Goal: Task Accomplishment & Management: Use online tool/utility

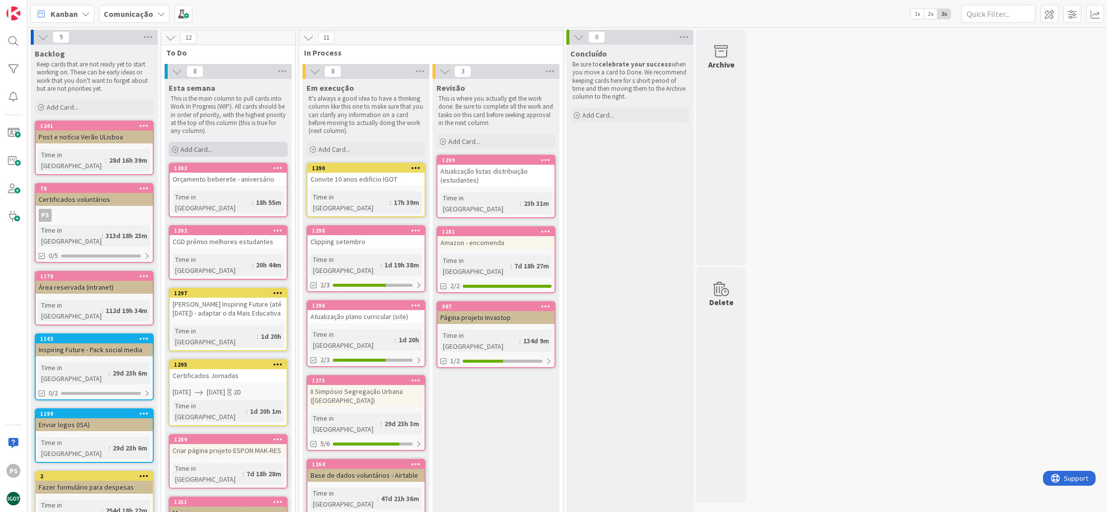
click at [242, 149] on div "Add Card..." at bounding box center [228, 149] width 119 height 15
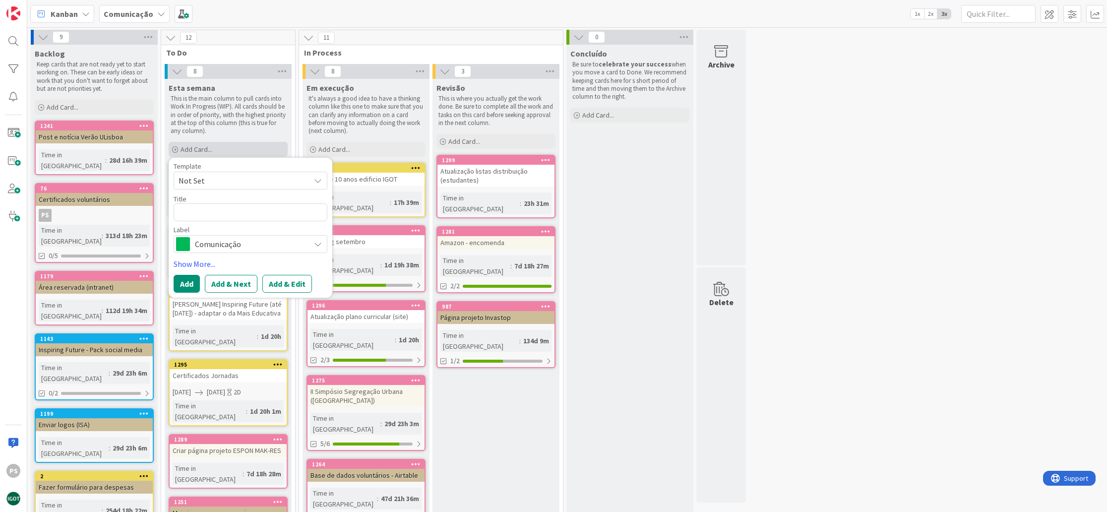
type textarea "x"
type textarea "A"
type textarea "x"
type textarea "At"
type textarea "x"
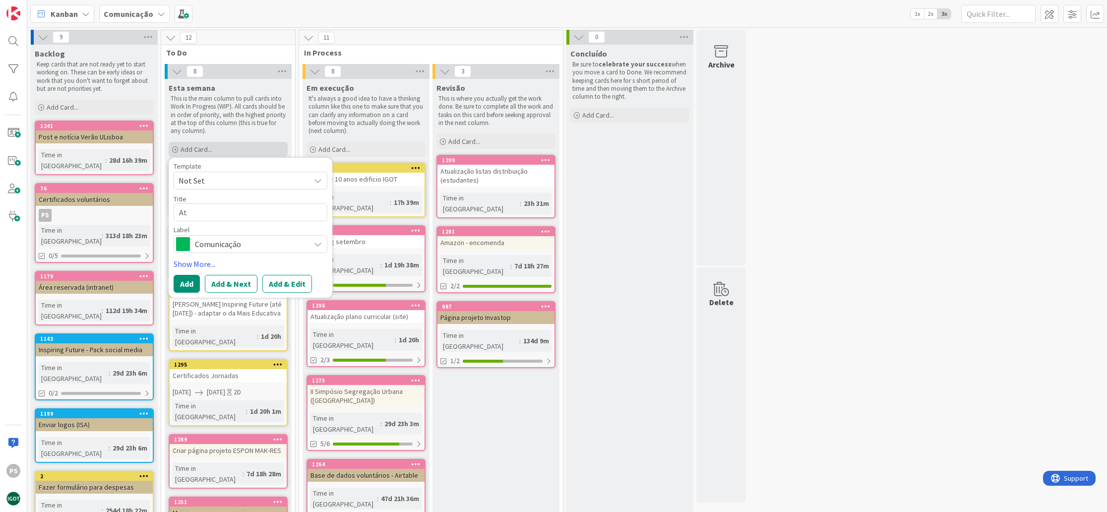
type textarea "Atu"
type textarea "x"
type textarea "Atua"
type textarea "x"
type textarea "Atual"
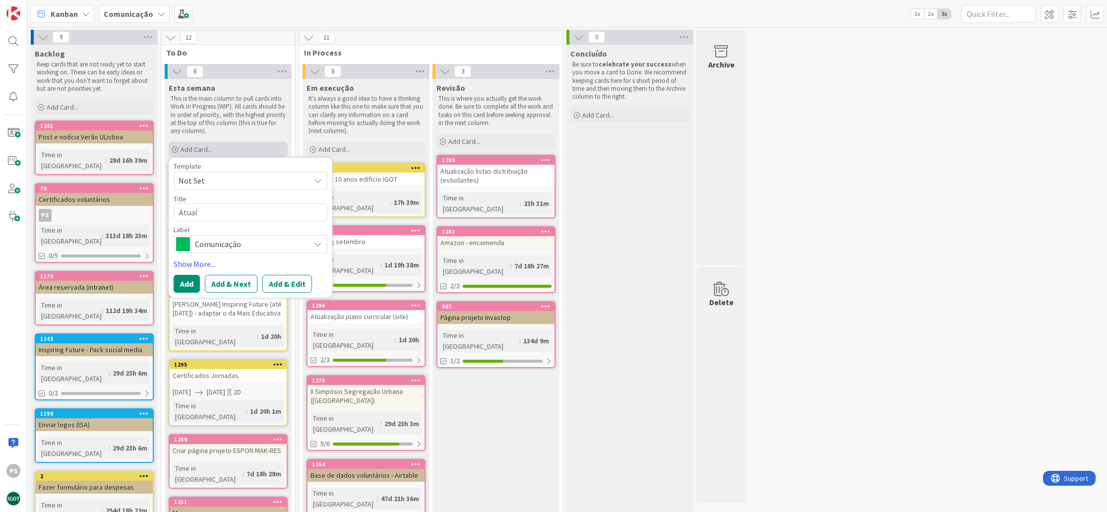
type textarea "x"
type textarea "Atuali"
type textarea "x"
type textarea "Atualiz"
type textarea "x"
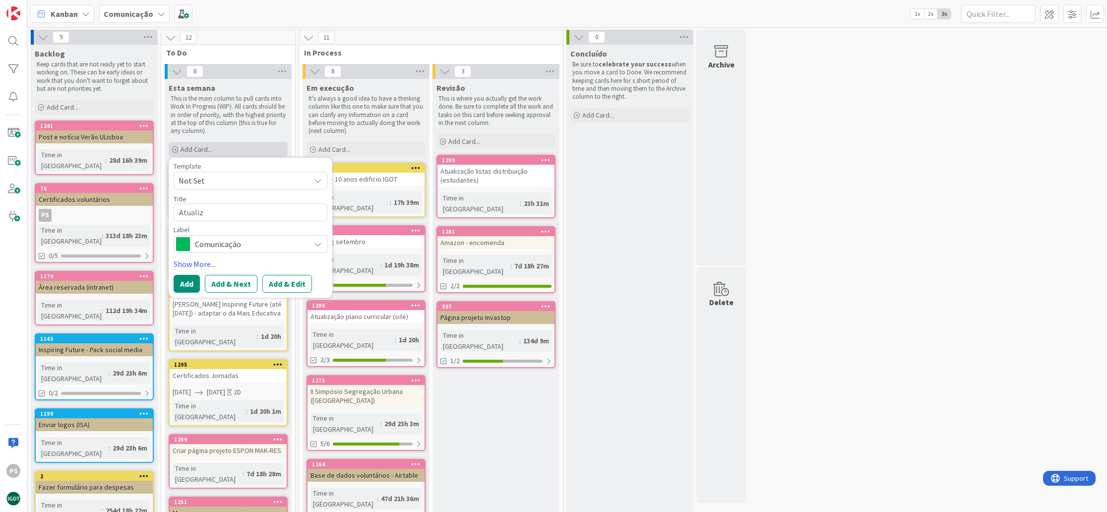
type textarea "Atualiza"
type textarea "x"
type textarea "Atualizaç~"
type textarea "x"
type textarea "Atualizaçã"
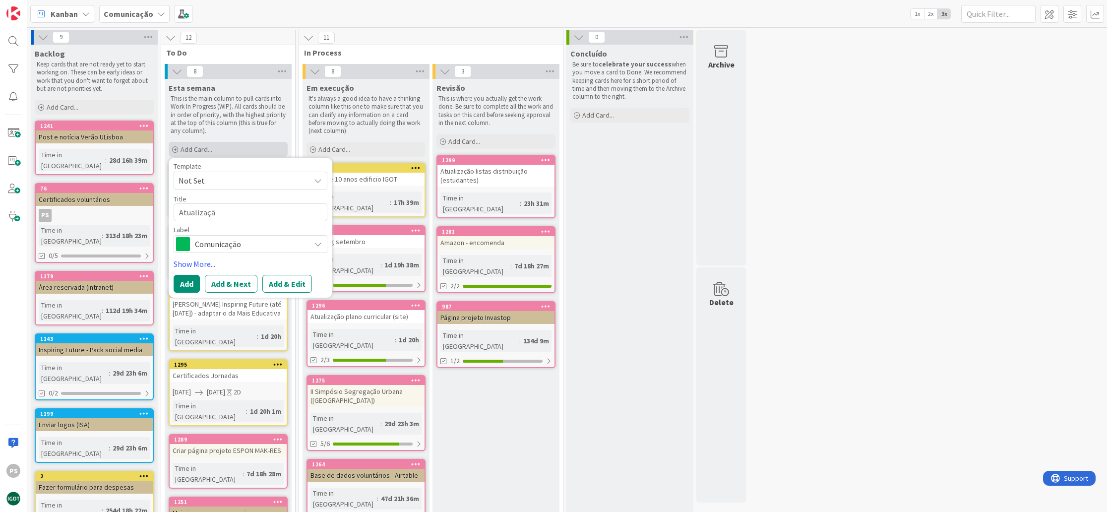
type textarea "x"
type textarea "Atualização"
type textarea "x"
type textarea "Atualização"
type textarea "x"
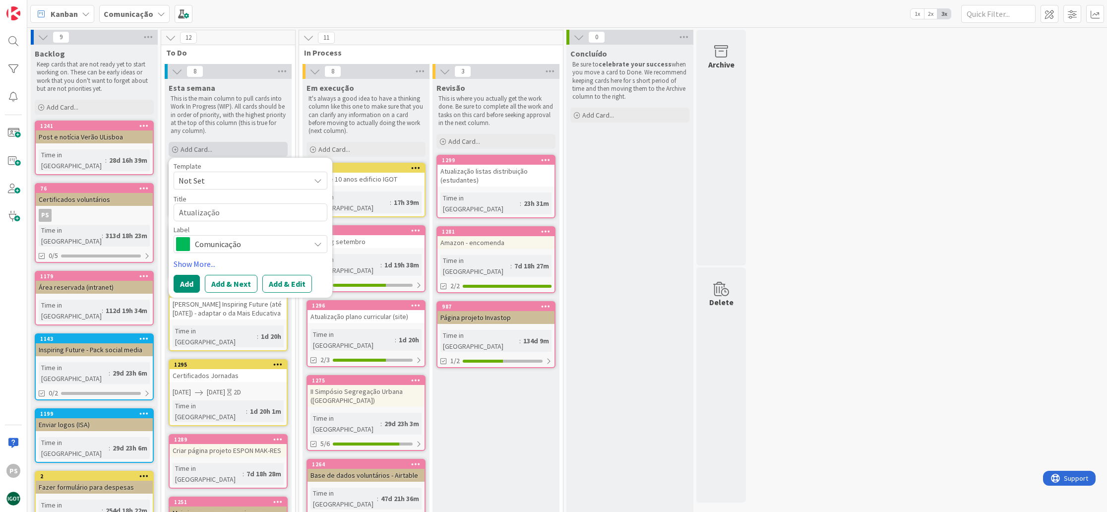
type textarea "Atualização e"
type textarea "x"
type textarea "Atualização eq"
type textarea "x"
type textarea "Atualização equ"
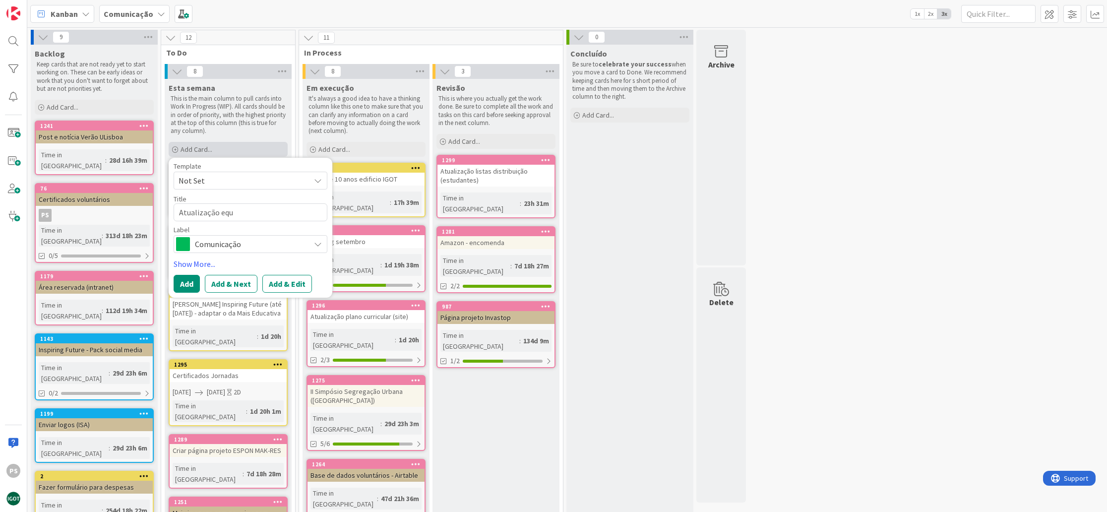
type textarea "x"
type textarea "Atualização equi"
type textarea "x"
type textarea "Atualização equip"
type textarea "x"
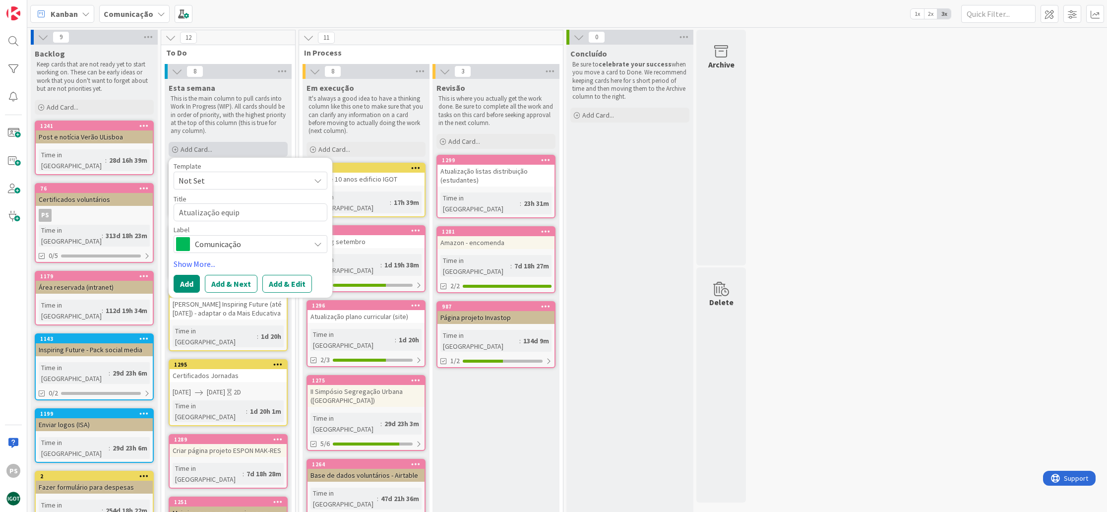
type textarea "Atualização equipa"
type textarea "x"
type textarea "Atualização equipa"
type textarea "x"
type textarea "Atualização equipa Z"
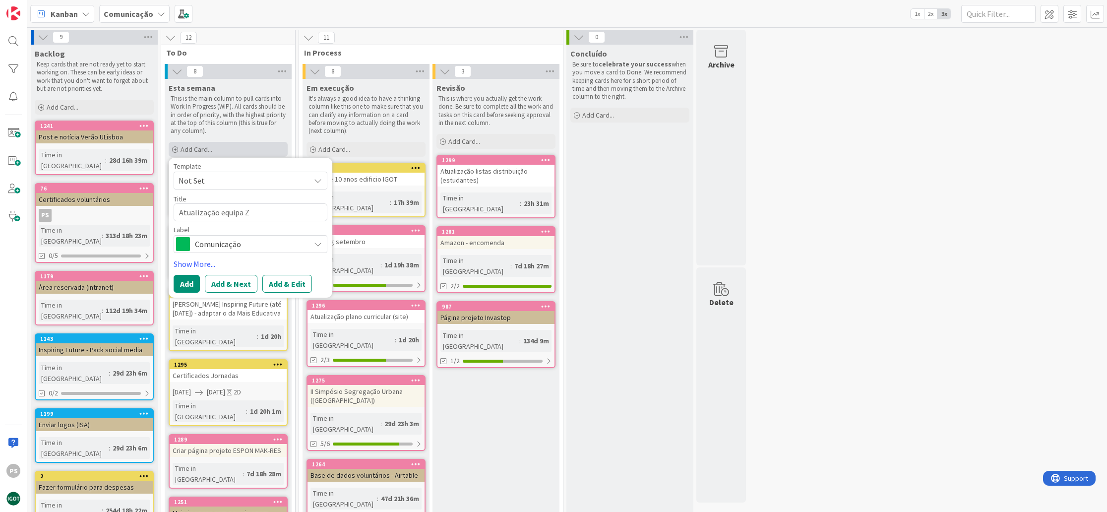
type textarea "x"
type textarea "Atualização equipa ZO"
type textarea "x"
type textarea "Atualização equipa ZOE"
click at [280, 246] on span "Comunicação" at bounding box center [250, 244] width 110 height 14
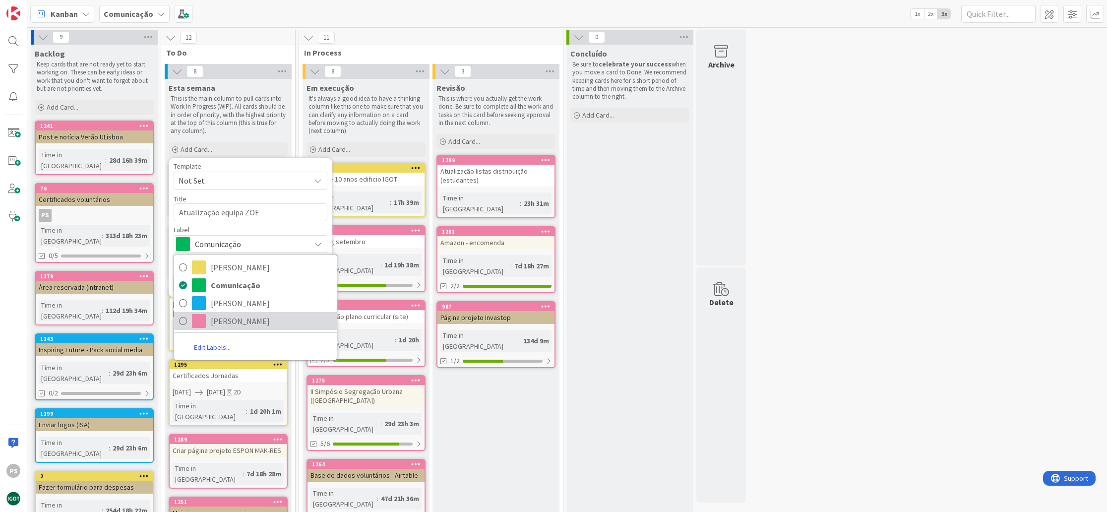
click at [261, 316] on span "Paula" at bounding box center [271, 320] width 121 height 15
type textarea "x"
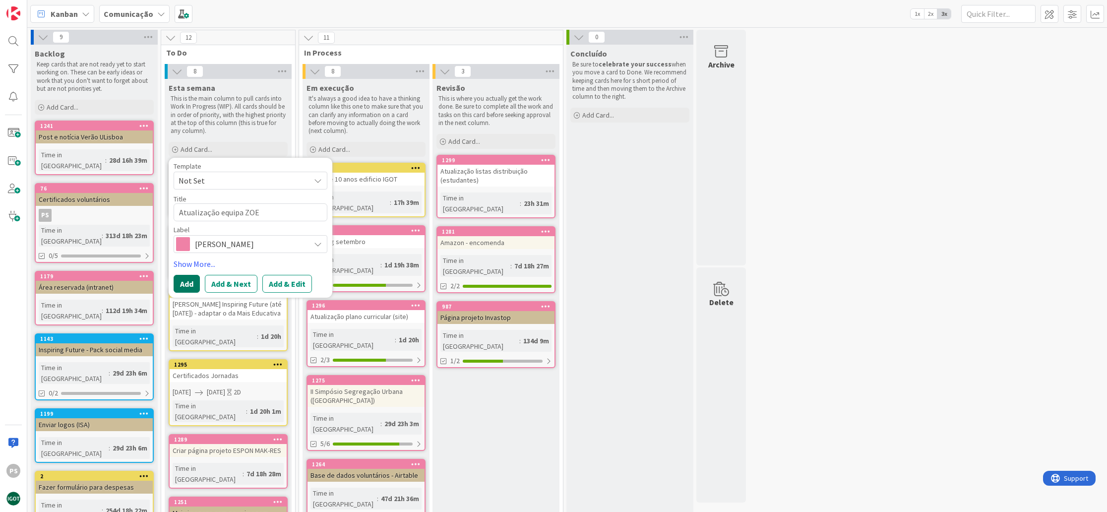
click at [183, 283] on button "Add" at bounding box center [187, 284] width 26 height 18
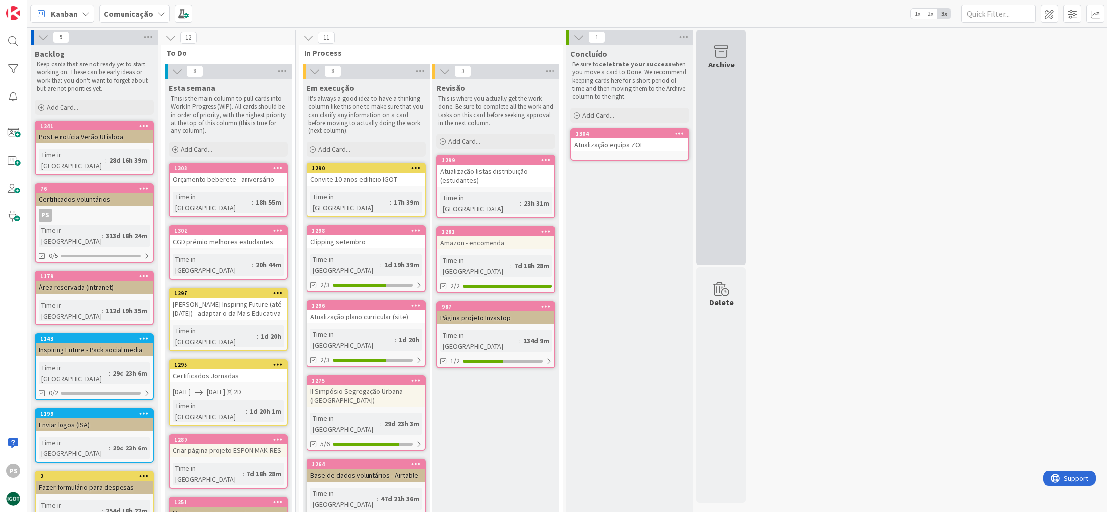
click at [731, 139] on div "Archive" at bounding box center [721, 148] width 50 height 236
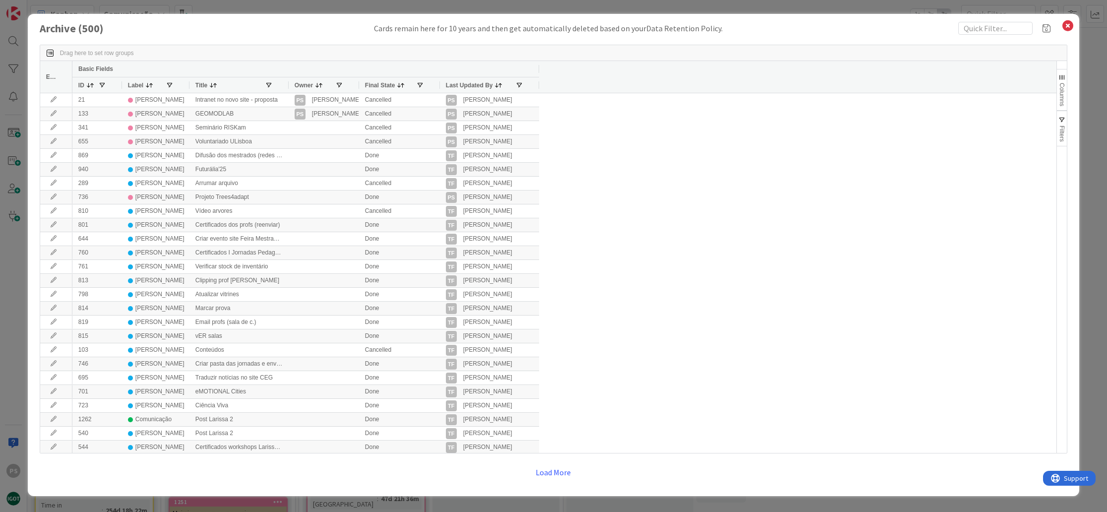
click at [102, 84] on span at bounding box center [102, 85] width 8 height 8
click at [95, 87] on div "ID" at bounding box center [88, 85] width 20 height 10
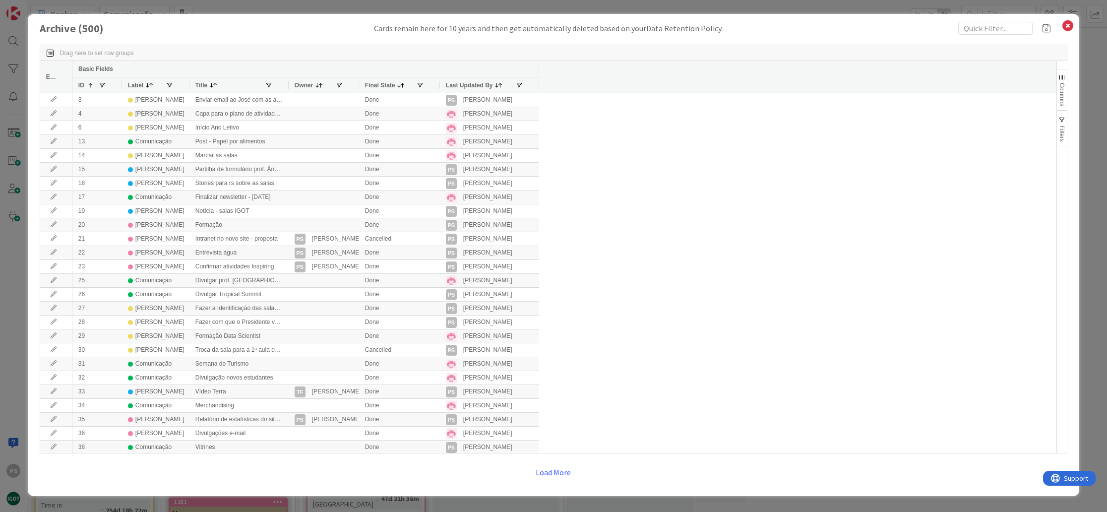
click at [492, 85] on span "Last Updated By" at bounding box center [469, 85] width 47 height 7
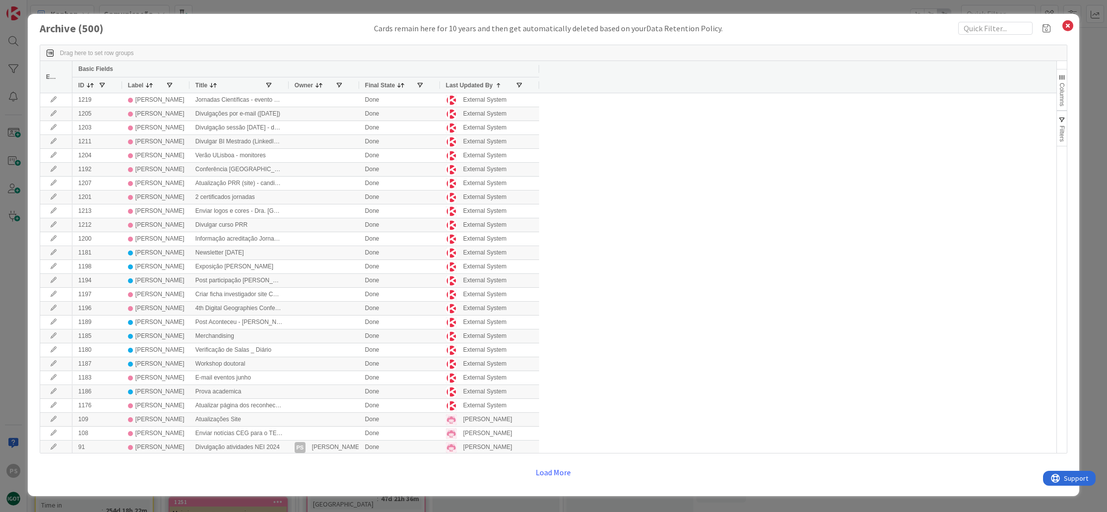
click at [492, 85] on span "Last Updated By" at bounding box center [469, 85] width 47 height 7
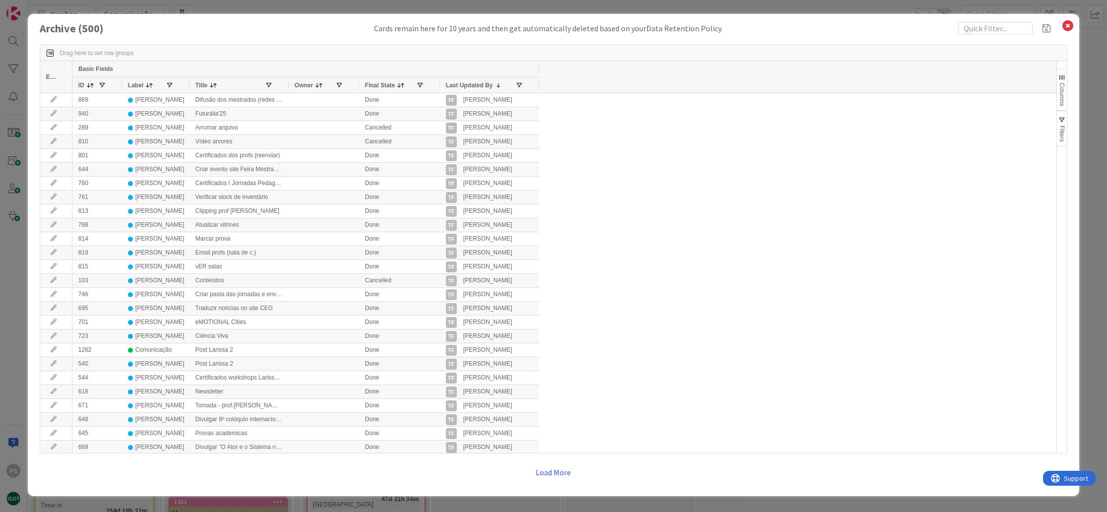
click at [491, 86] on span "Last Updated By" at bounding box center [469, 85] width 47 height 7
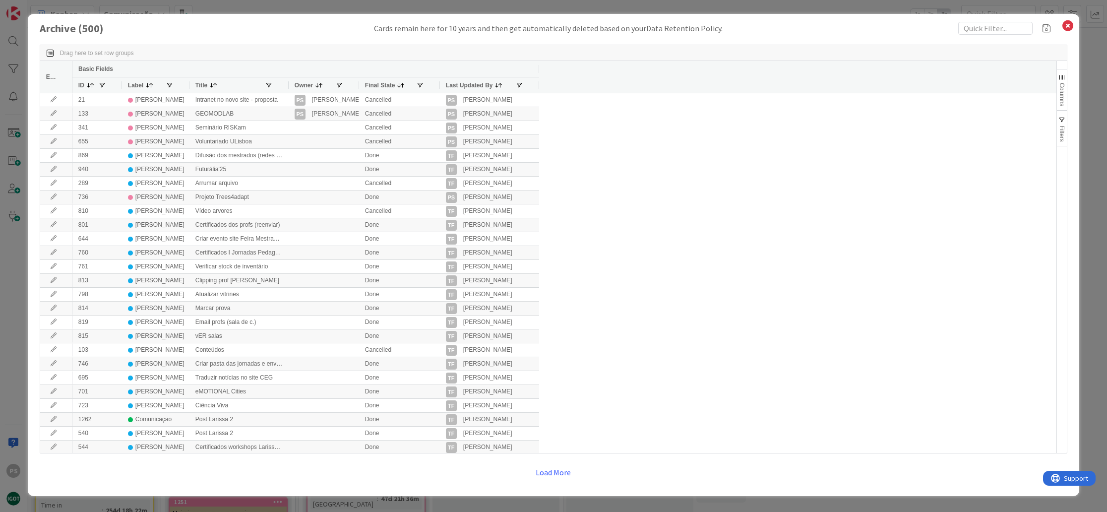
click at [400, 86] on span at bounding box center [401, 85] width 8 height 8
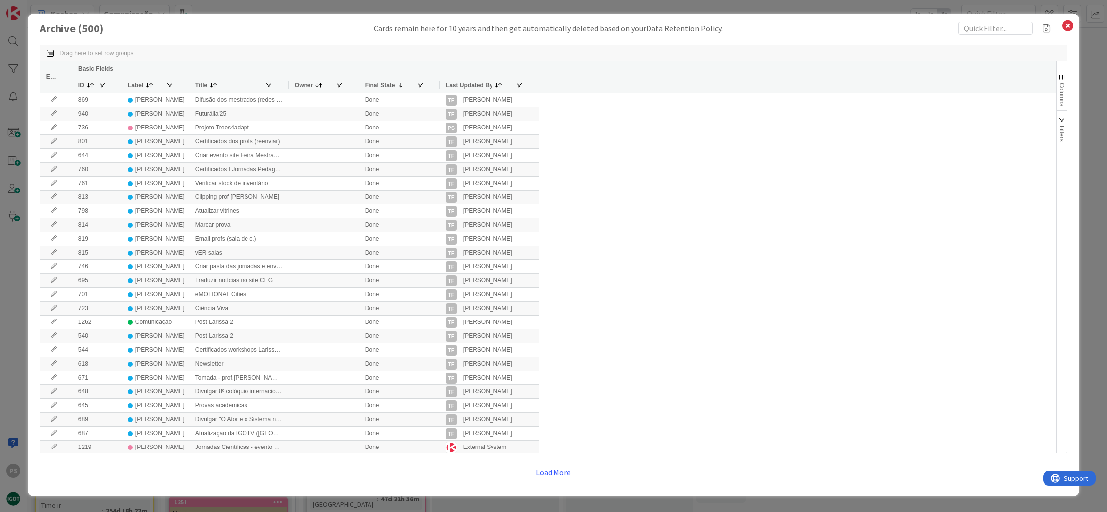
click at [91, 86] on span at bounding box center [90, 85] width 8 height 8
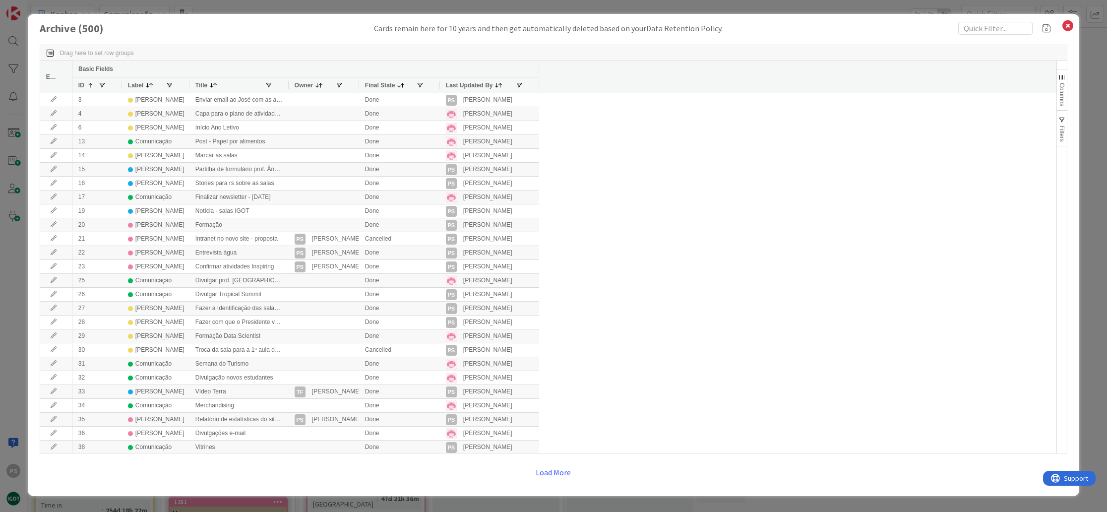
click at [91, 86] on span at bounding box center [90, 85] width 8 height 8
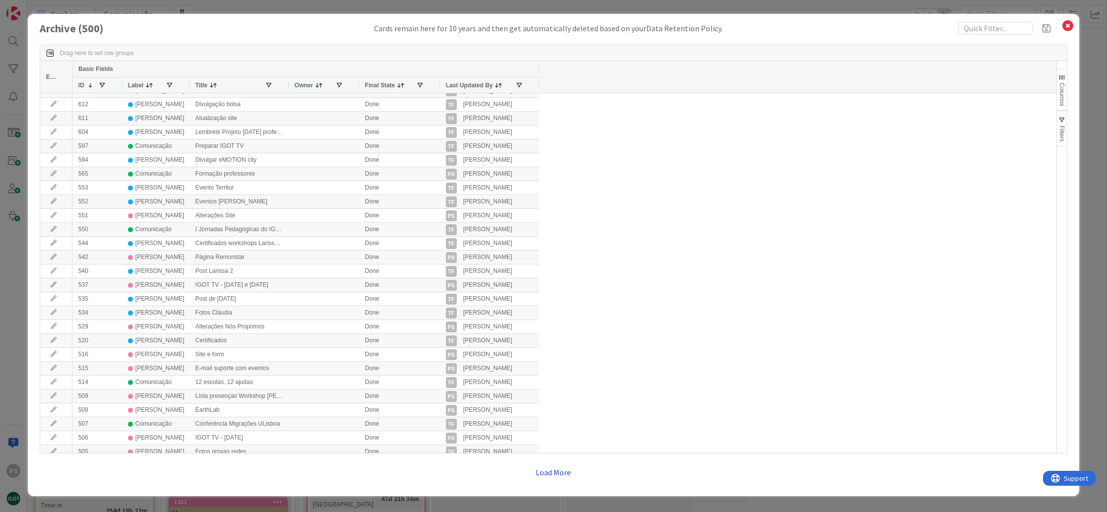
click at [555, 471] on button "Load More" at bounding box center [553, 472] width 48 height 18
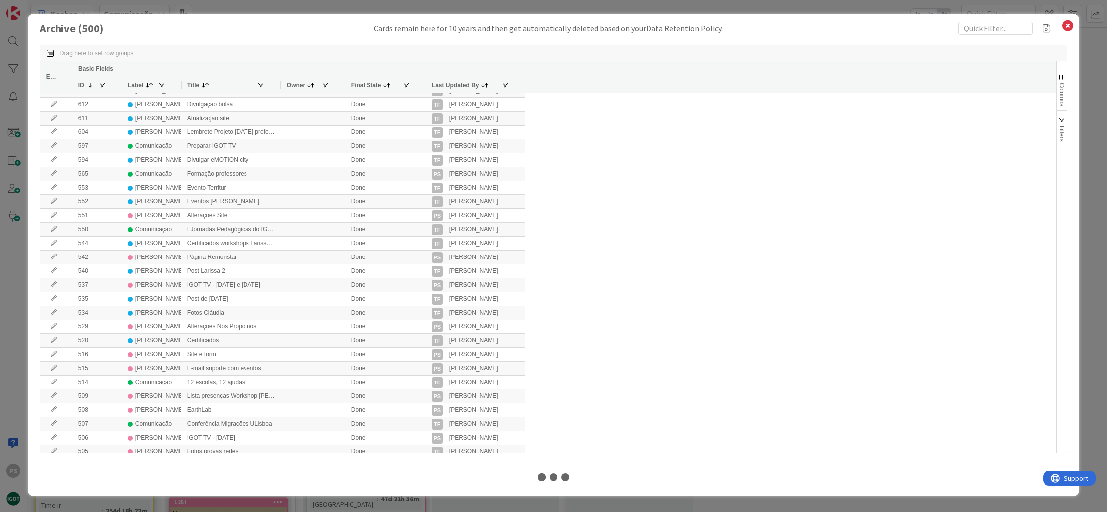
click at [63, 76] on span at bounding box center [63, 77] width 8 height 8
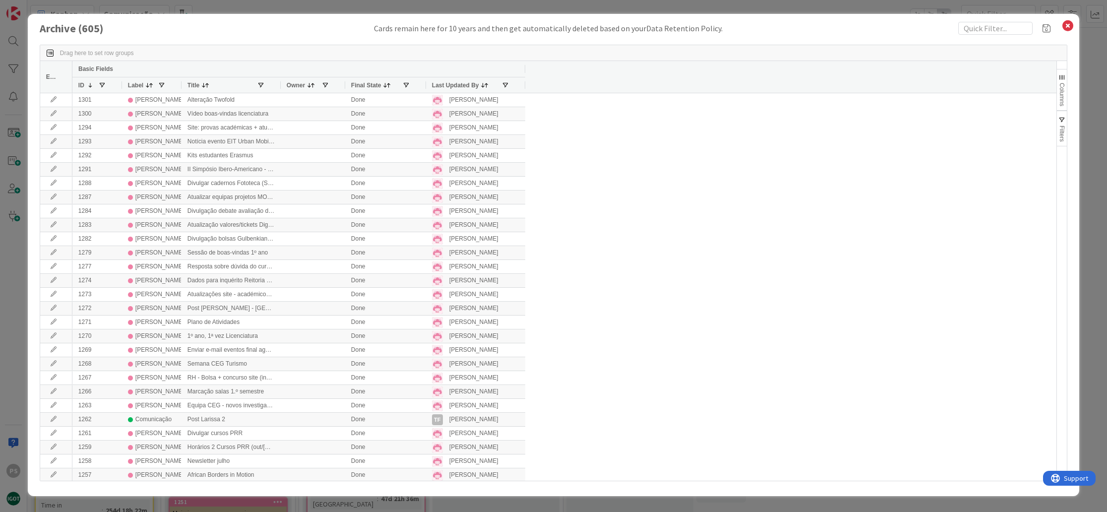
click at [63, 76] on span at bounding box center [63, 77] width 8 height 8
click at [83, 122] on span "Choose Columns" at bounding box center [101, 124] width 66 height 14
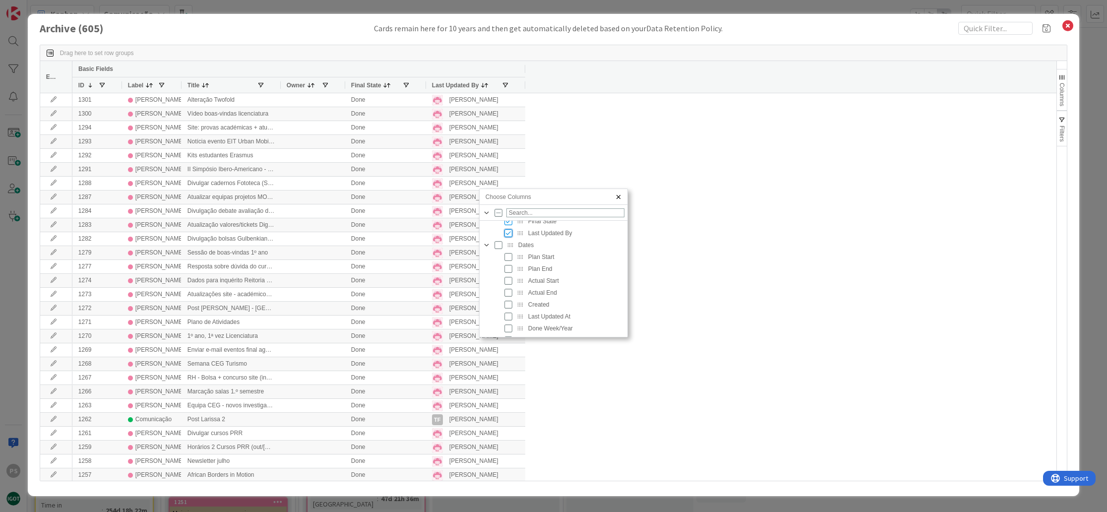
click at [510, 233] on input "Press SPACE to toggle visibility (visible)" at bounding box center [508, 233] width 8 height 8
checkbox input "false"
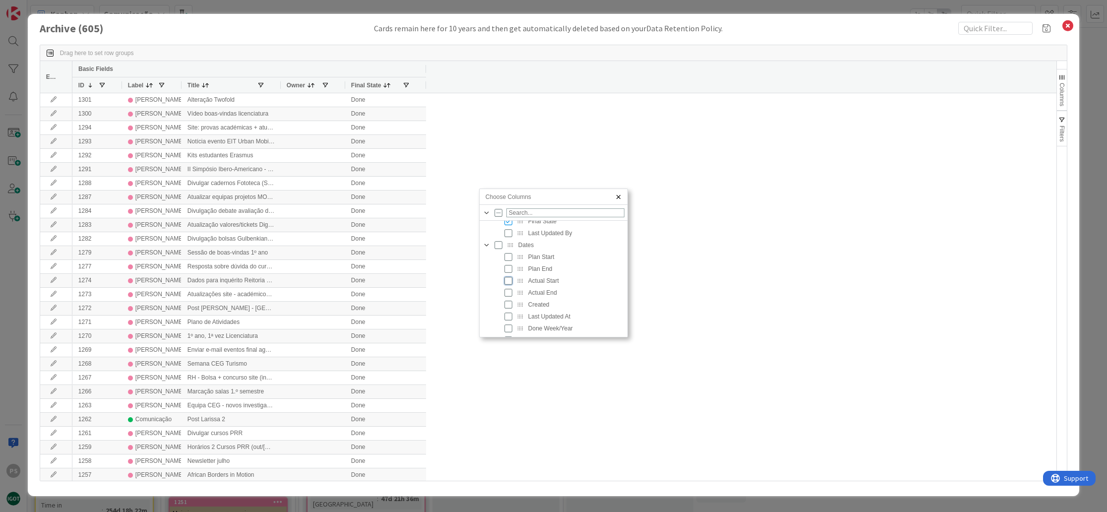
click at [507, 281] on input "Press SPACE to toggle visibility (hidden)" at bounding box center [508, 281] width 8 height 8
checkbox input "true"
checkbox input "false"
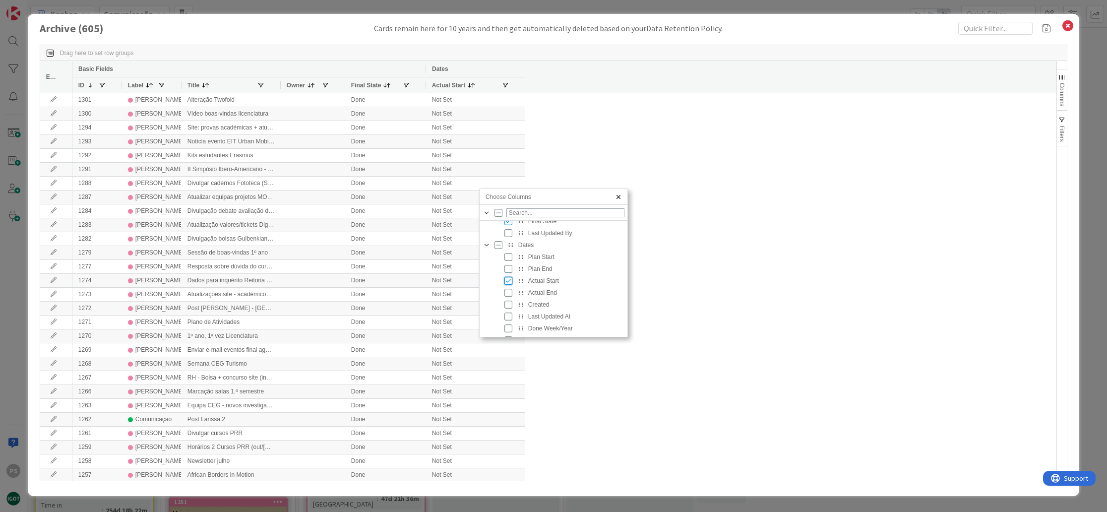
click at [509, 283] on input "Press SPACE to toggle visibility (visible)" at bounding box center [508, 281] width 8 height 8
checkbox input "false"
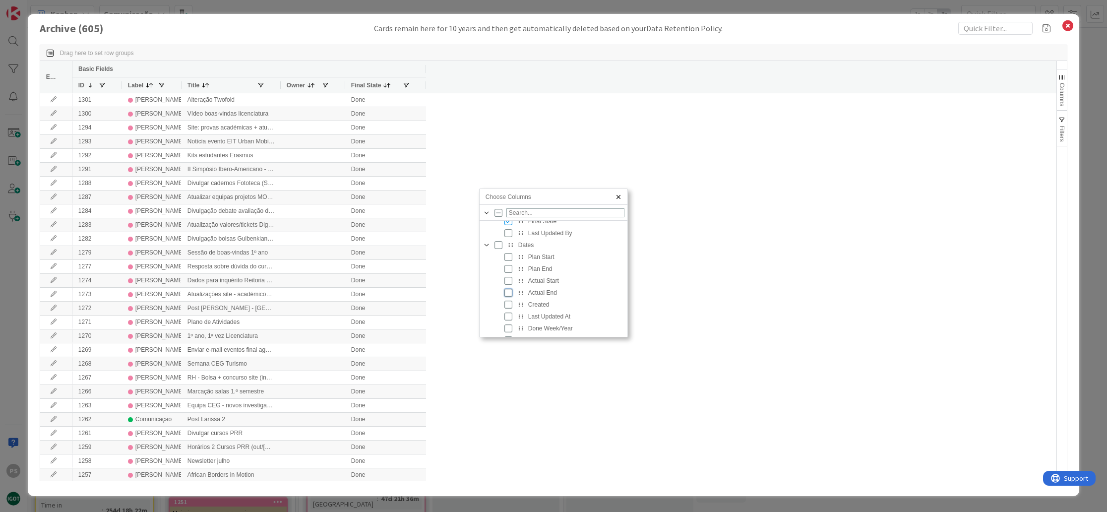
click at [510, 293] on input "Press SPACE to toggle visibility (hidden)" at bounding box center [508, 293] width 8 height 8
checkbox input "true"
checkbox input "false"
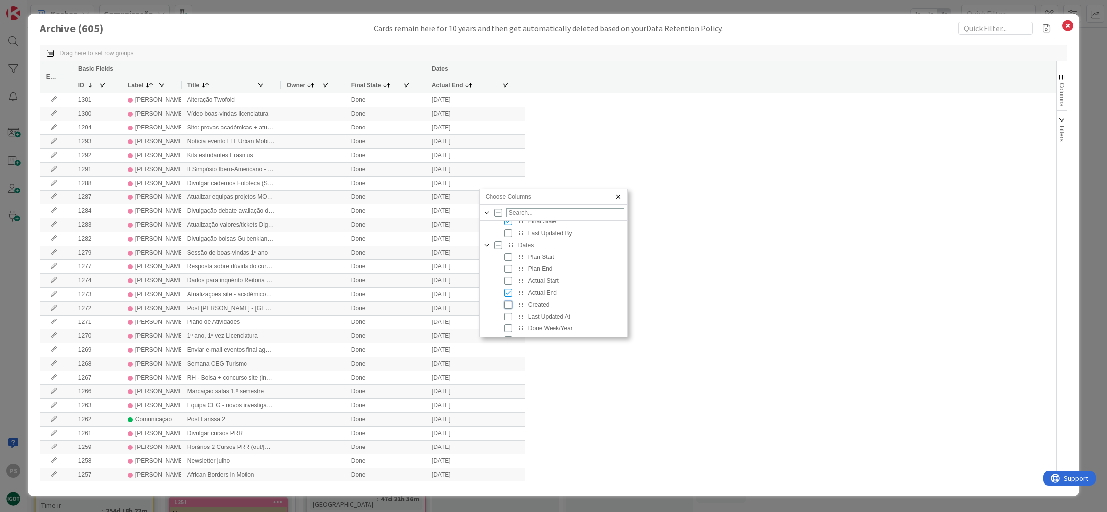
click at [505, 306] on input "Press SPACE to toggle visibility (hidden)" at bounding box center [508, 305] width 8 height 8
click at [505, 306] on input "Press SPACE to toggle visibility (visible)" at bounding box center [508, 305] width 8 height 8
checkbox input "false"
click at [510, 314] on input "Press SPACE to toggle visibility (hidden)" at bounding box center [508, 312] width 8 height 8
click at [510, 312] on input "Press SPACE to toggle visibility (visible)" at bounding box center [508, 312] width 8 height 8
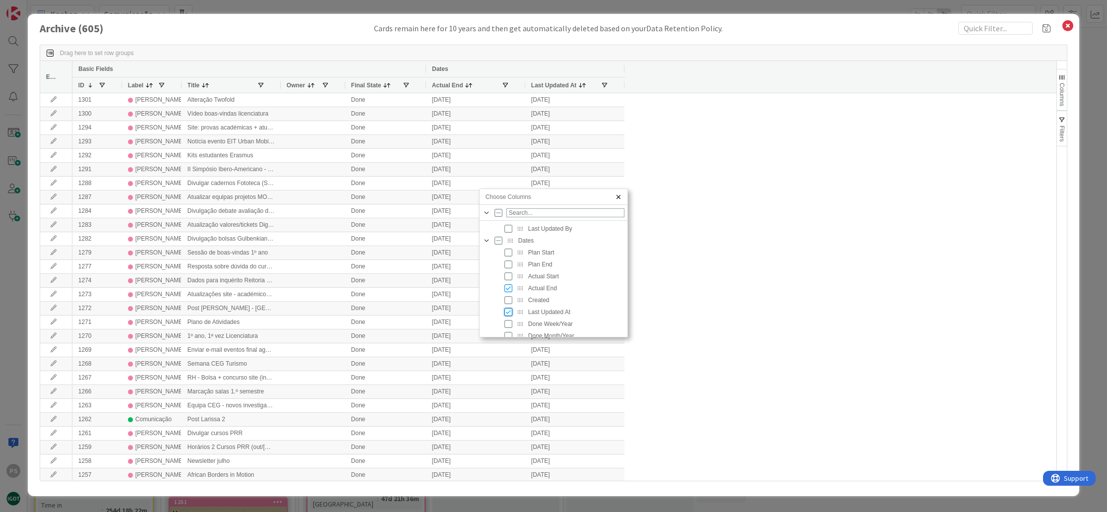
checkbox input "false"
click at [509, 322] on input "Press SPACE to toggle visibility (hidden)" at bounding box center [508, 324] width 8 height 8
click at [509, 322] on input "Press SPACE to toggle visibility (visible)" at bounding box center [508, 324] width 8 height 8
click at [509, 322] on input "Press SPACE to toggle visibility (hidden)" at bounding box center [508, 324] width 8 height 8
click at [508, 322] on input "Press SPACE to toggle visibility (visible)" at bounding box center [508, 324] width 8 height 8
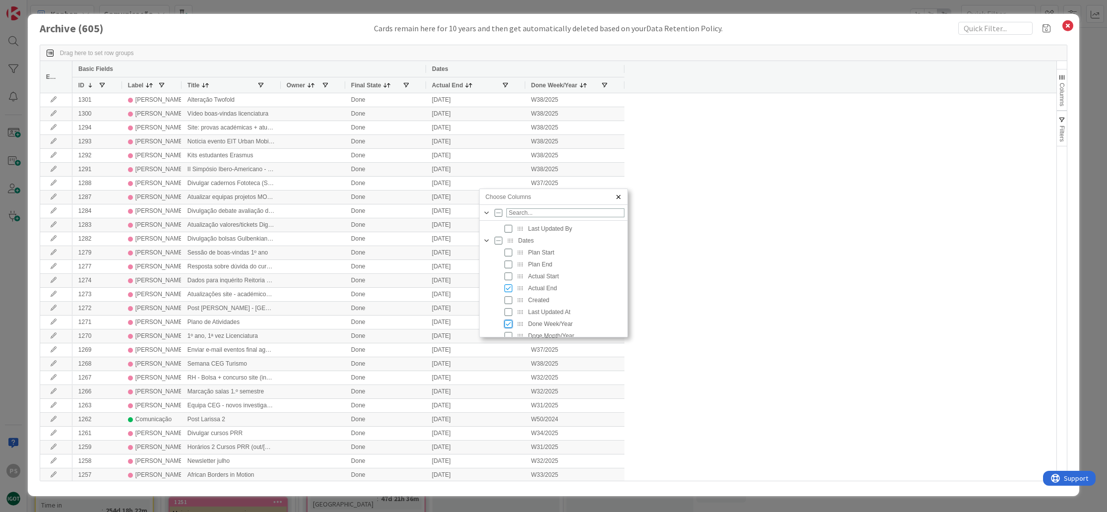
checkbox input "false"
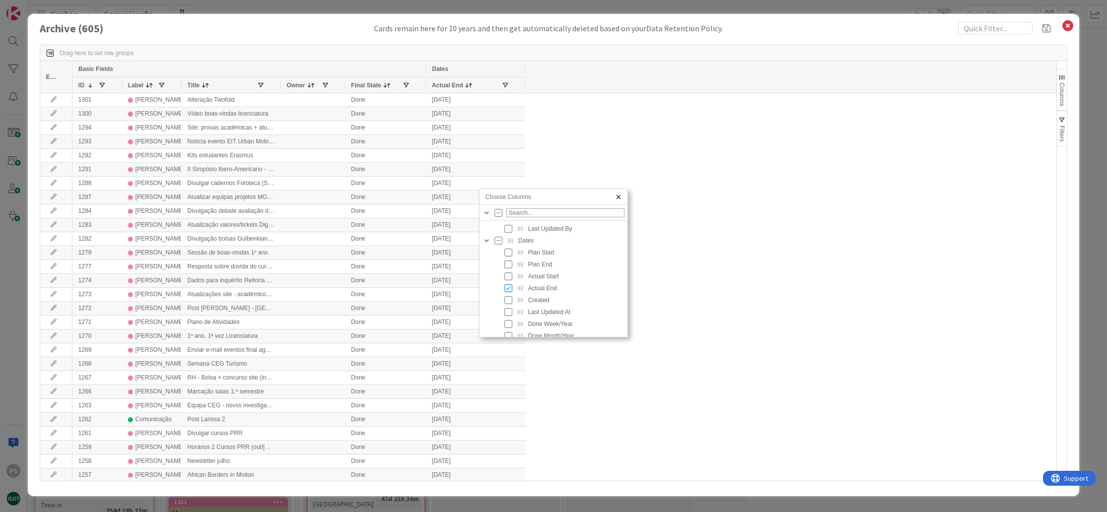
click at [511, 334] on div "Choose Columns" at bounding box center [553, 335] width 143 height 2
click at [508, 330] on div "Done Month/Year" at bounding box center [559, 336] width 130 height 12
click at [508, 335] on div "Choose Columns" at bounding box center [553, 335] width 143 height 2
click at [508, 295] on input "Press SPACE to toggle visibility (hidden)" at bounding box center [508, 295] width 8 height 8
checkbox input "true"
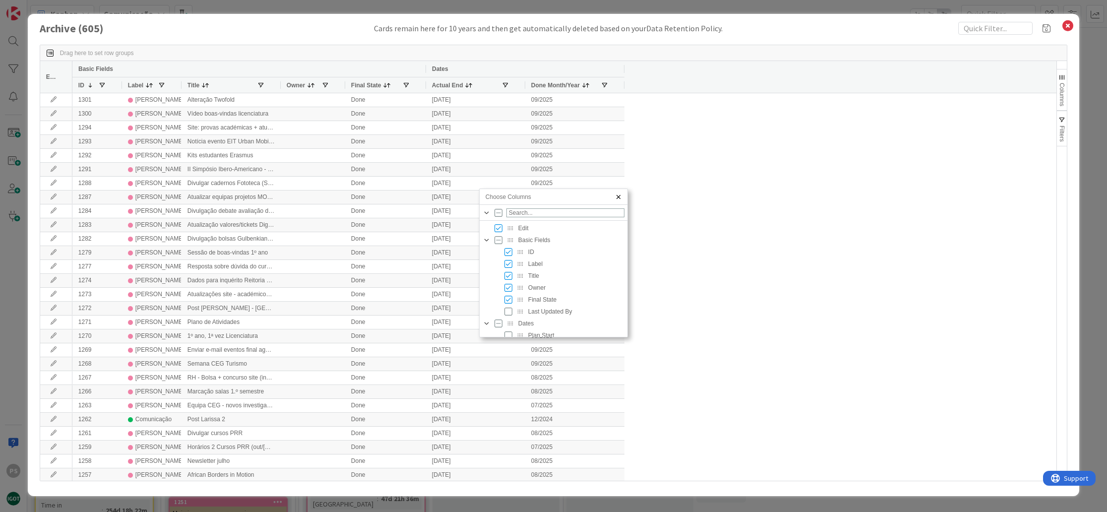
click at [619, 196] on span "Choose Columns" at bounding box center [617, 197] width 8 height 8
click at [468, 89] on span at bounding box center [469, 85] width 8 height 8
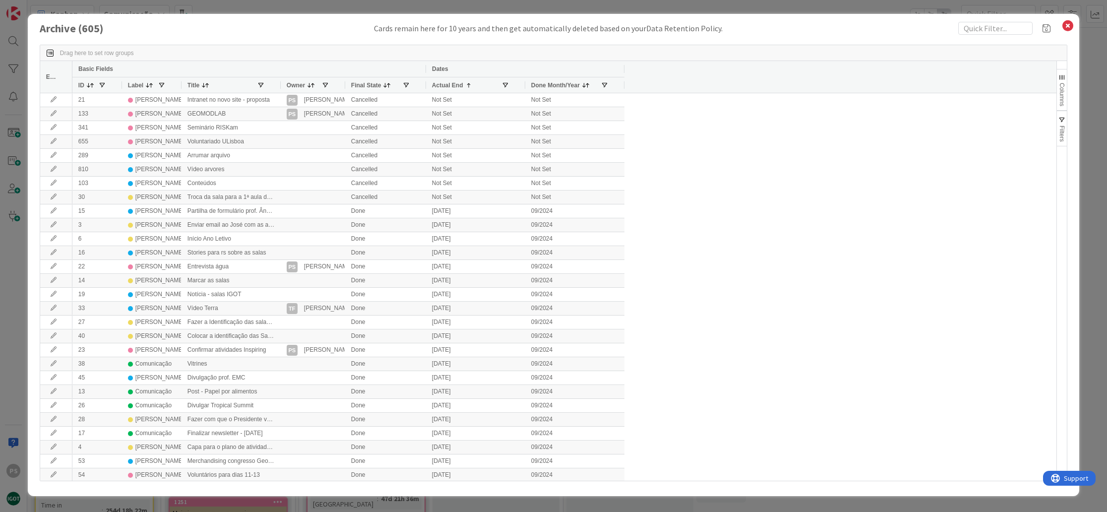
click at [468, 89] on span at bounding box center [469, 85] width 8 height 8
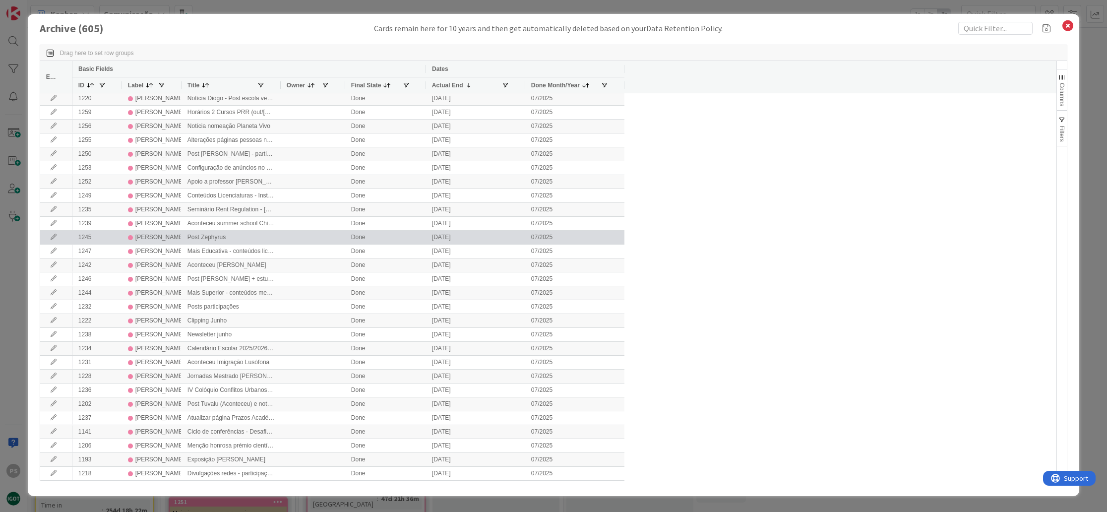
scroll to position [653, 0]
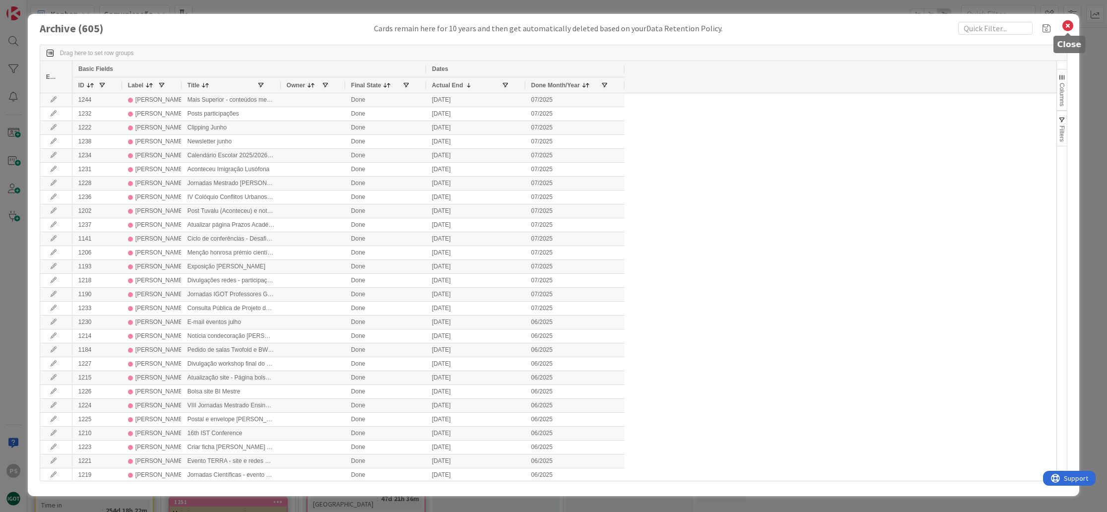
click at [1063, 28] on icon at bounding box center [1067, 26] width 13 height 14
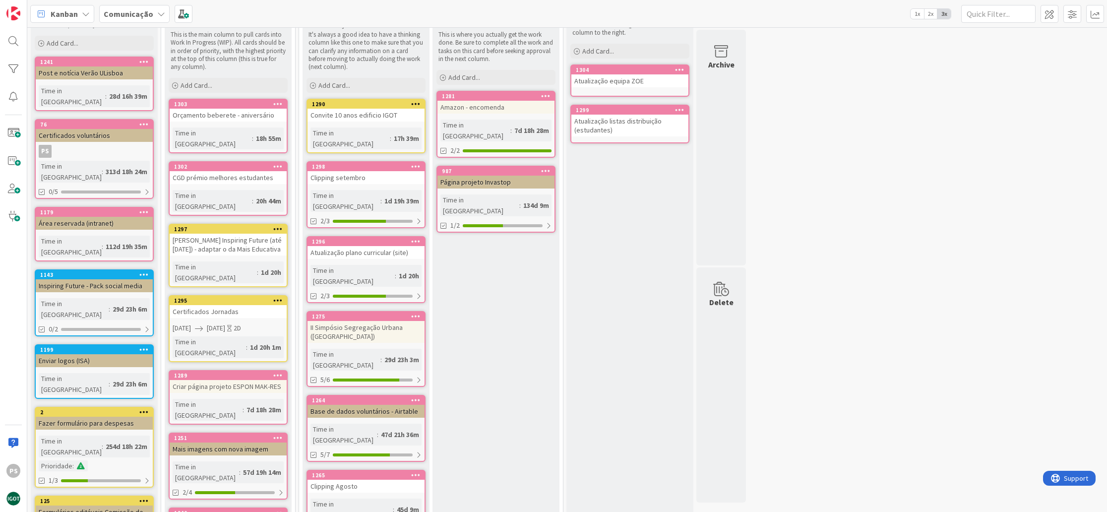
scroll to position [108, 0]
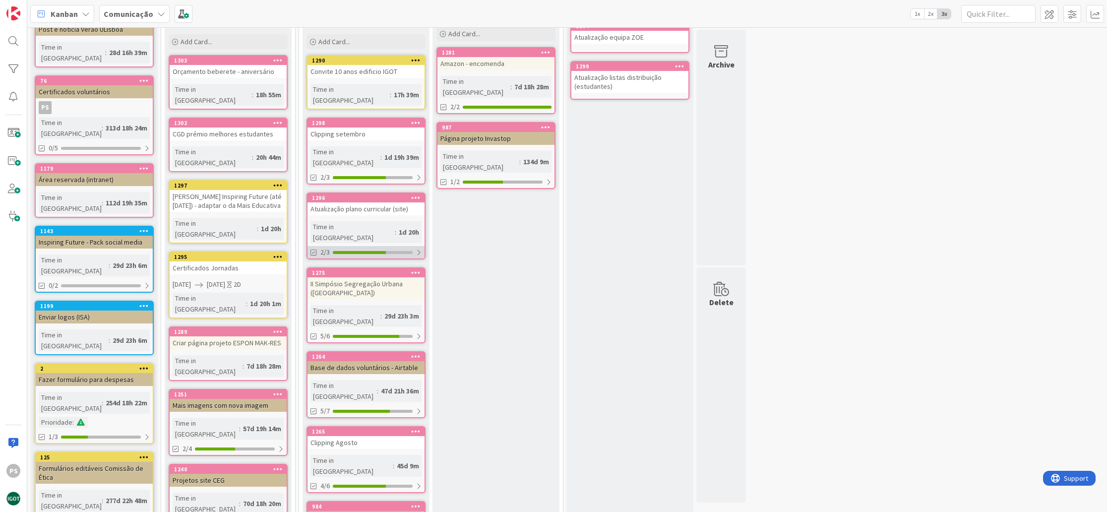
click at [379, 251] on div at bounding box center [359, 252] width 53 height 3
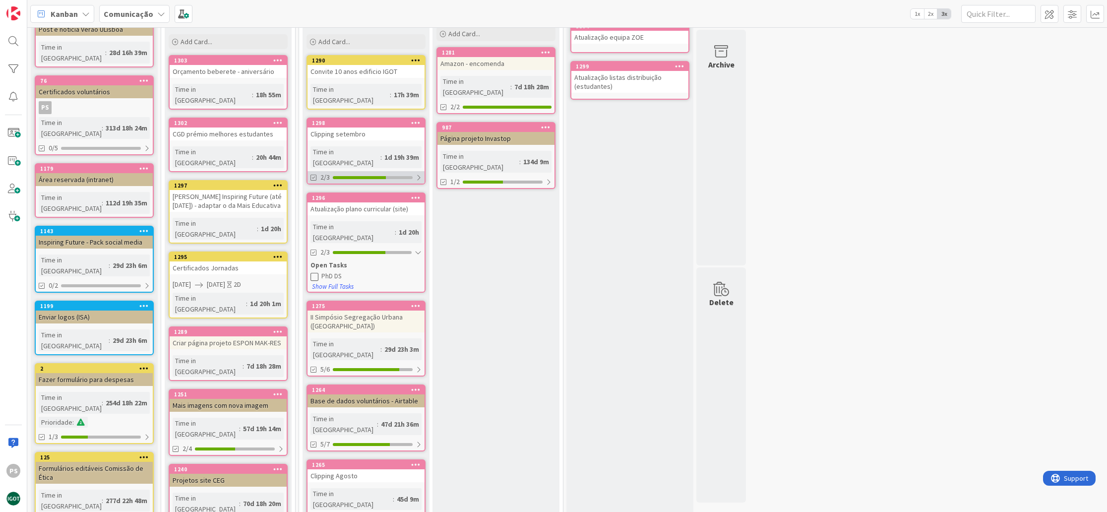
click at [375, 171] on div "2/3" at bounding box center [365, 177] width 117 height 12
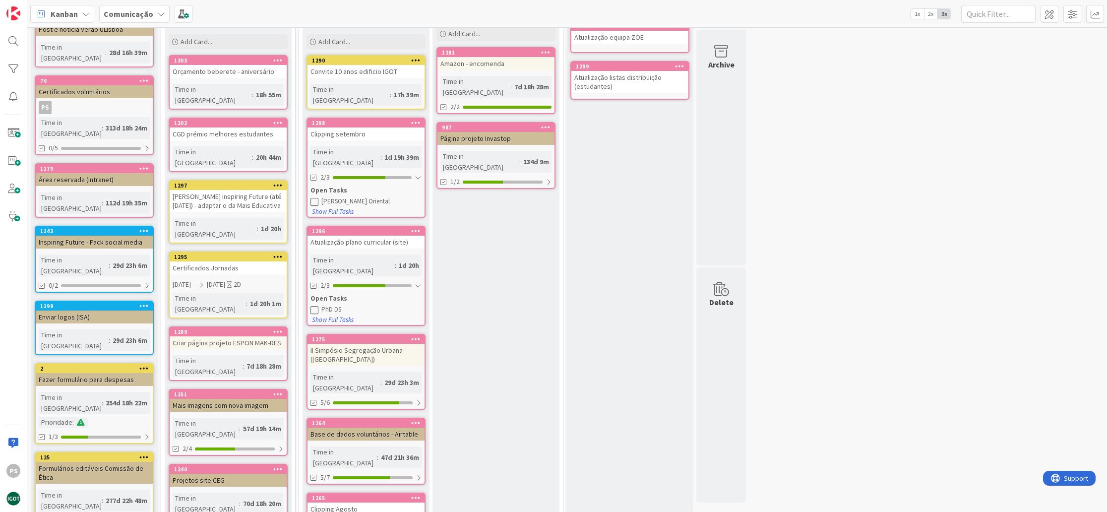
click at [315, 197] on icon at bounding box center [314, 201] width 8 height 8
